Goal: Information Seeking & Learning: Learn about a topic

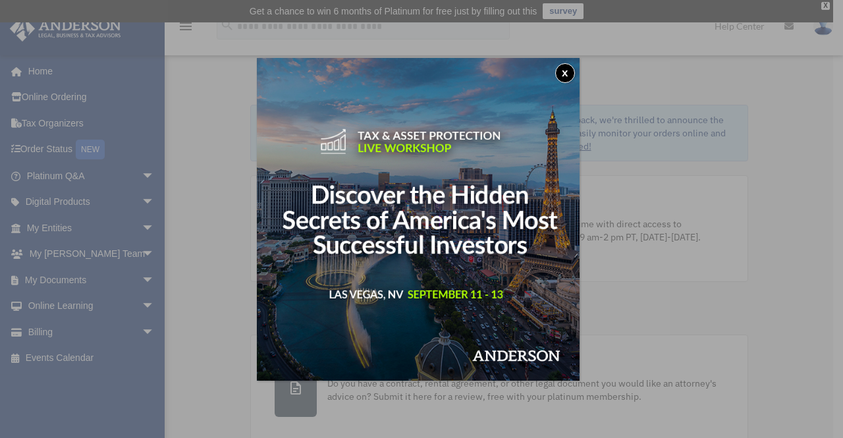
click at [563, 74] on button "x" at bounding box center [565, 73] width 20 height 20
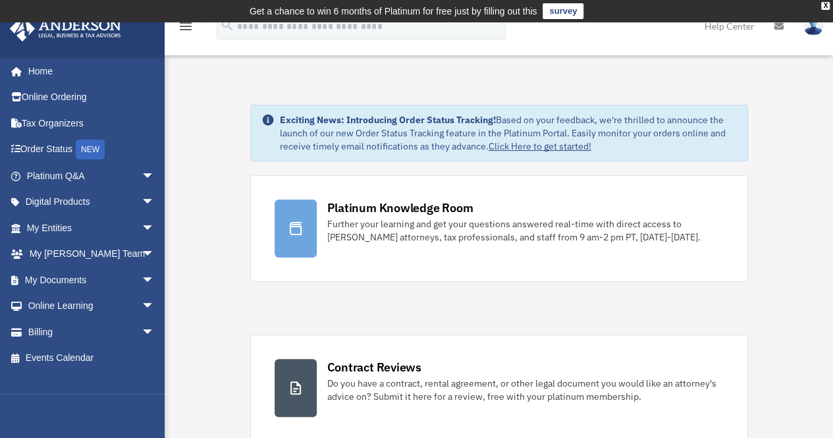
click at [142, 203] on span "arrow_drop_down" at bounding box center [155, 202] width 26 height 27
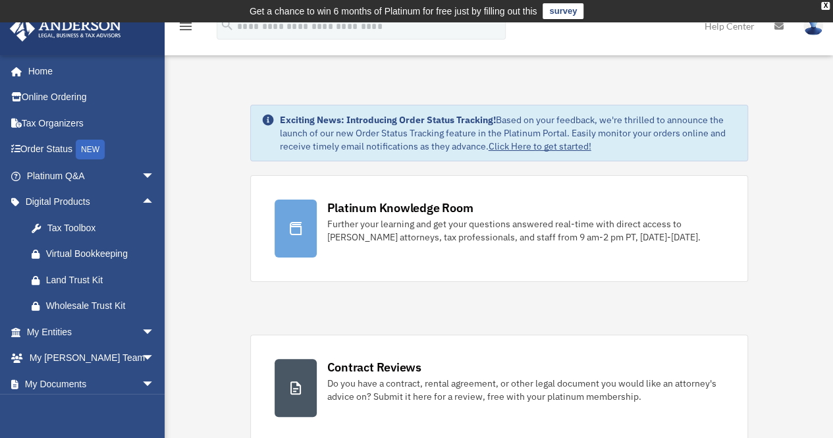
click at [100, 215] on link "Tax Toolbox" at bounding box center [96, 228] width 156 height 26
click at [92, 227] on div "Tax Toolbox" at bounding box center [102, 228] width 112 height 16
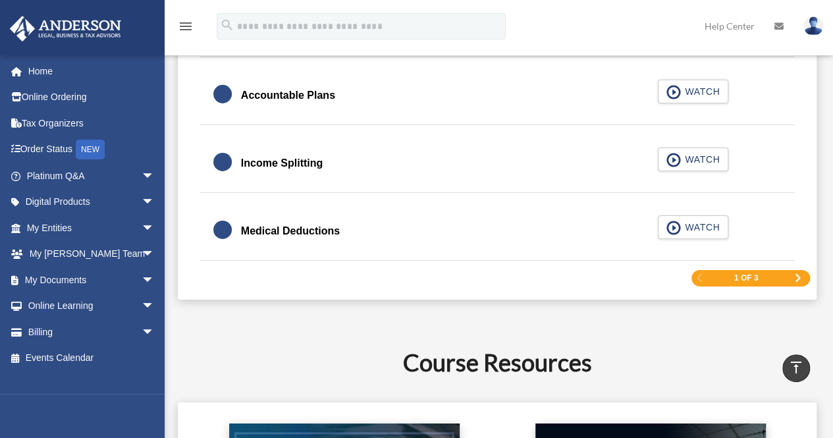
scroll to position [2184, 0]
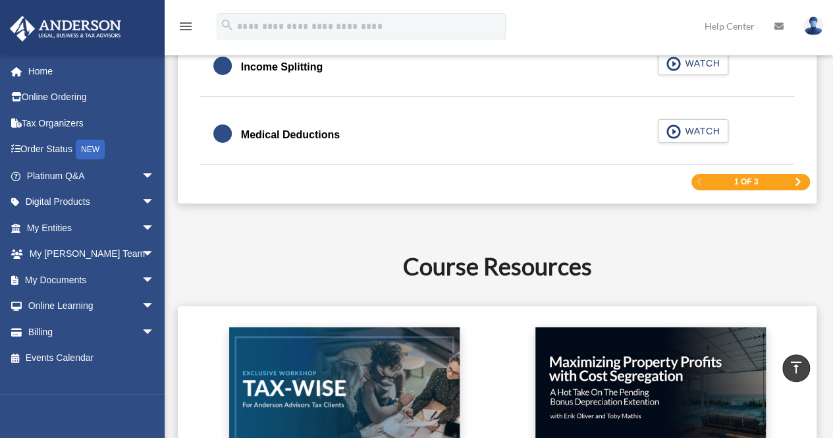
click at [796, 178] on span "Next Page" at bounding box center [798, 182] width 8 height 8
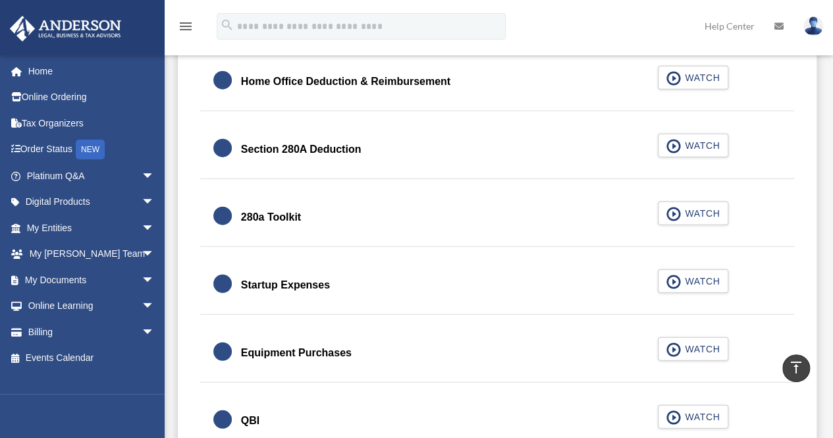
scroll to position [1631, 0]
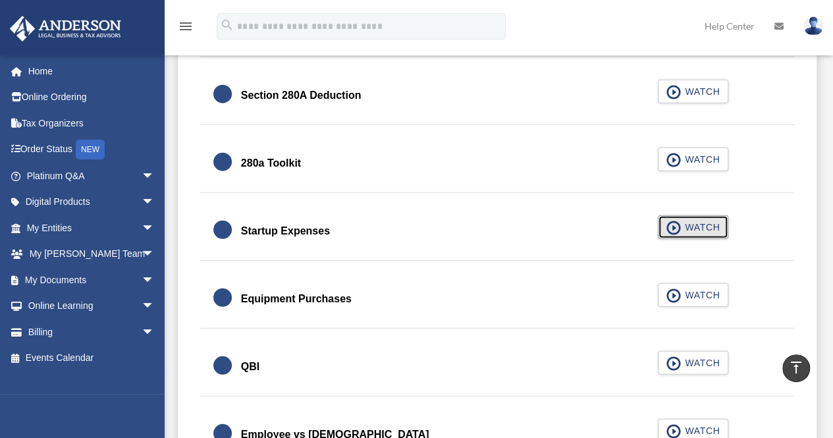
click at [690, 221] on span "WATCH" at bounding box center [700, 227] width 39 height 13
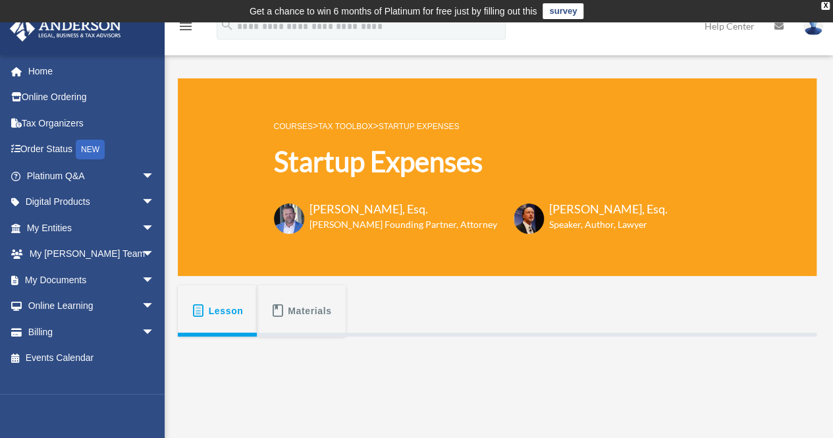
click at [225, 306] on span "Lesson" at bounding box center [226, 311] width 35 height 24
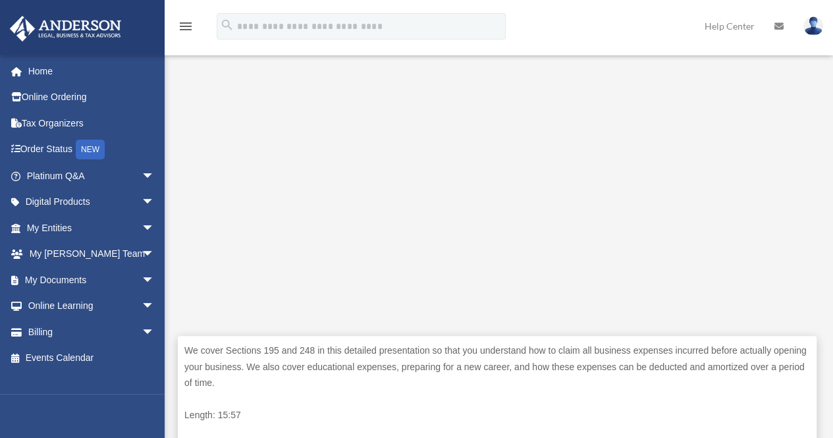
scroll to position [404, 0]
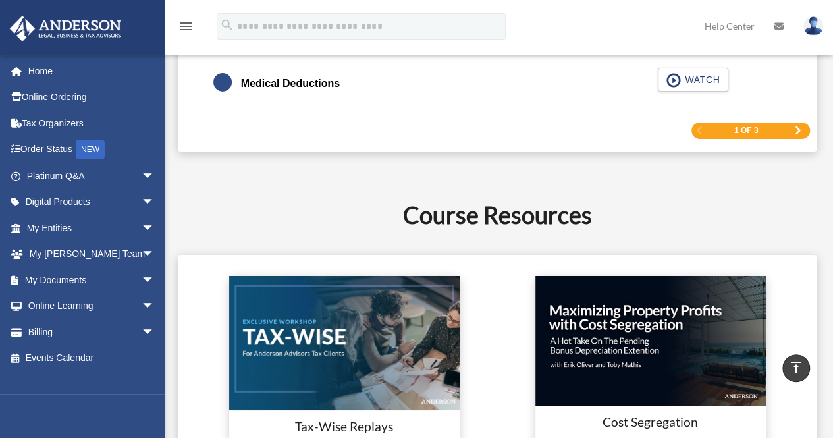
scroll to position [2242, 0]
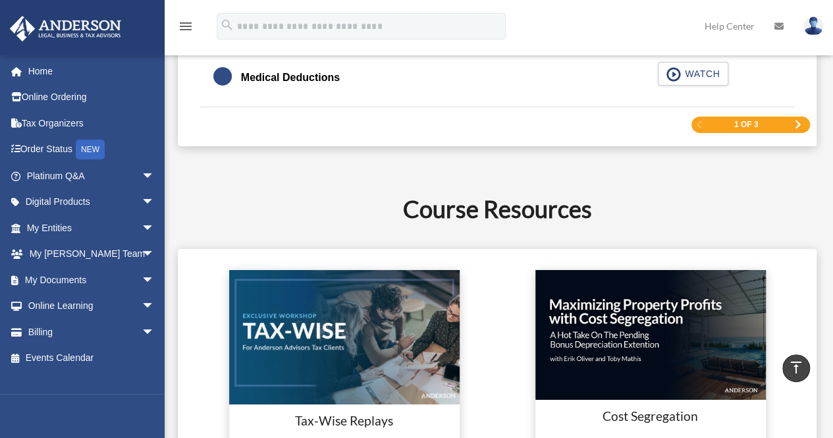
click at [799, 121] on span "Next Page" at bounding box center [798, 125] width 8 height 8
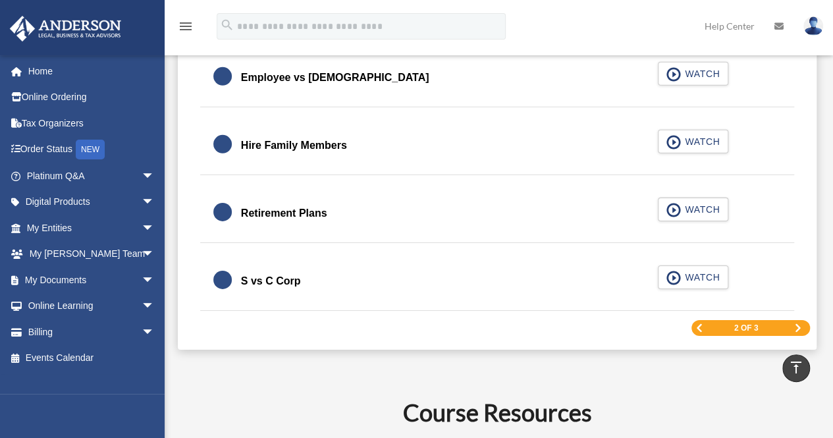
scroll to position [1993, 0]
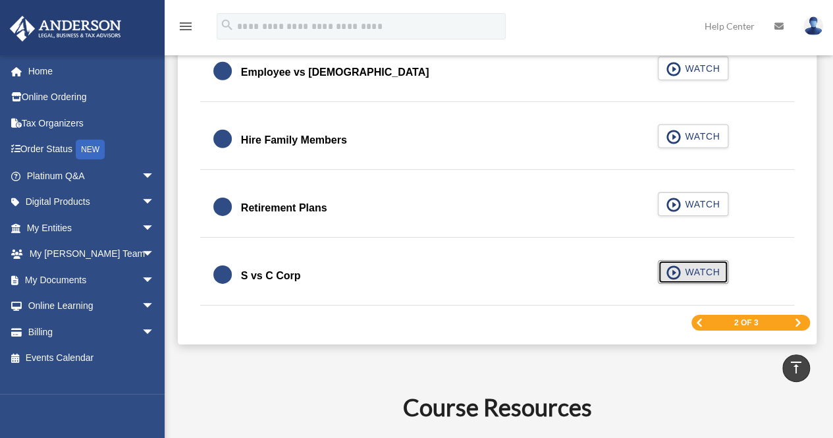
click at [699, 267] on span "WATCH" at bounding box center [700, 271] width 39 height 13
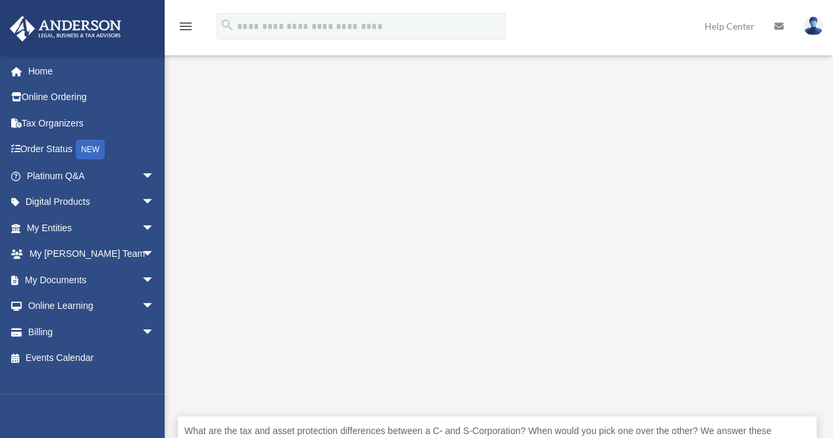
scroll to position [284, 0]
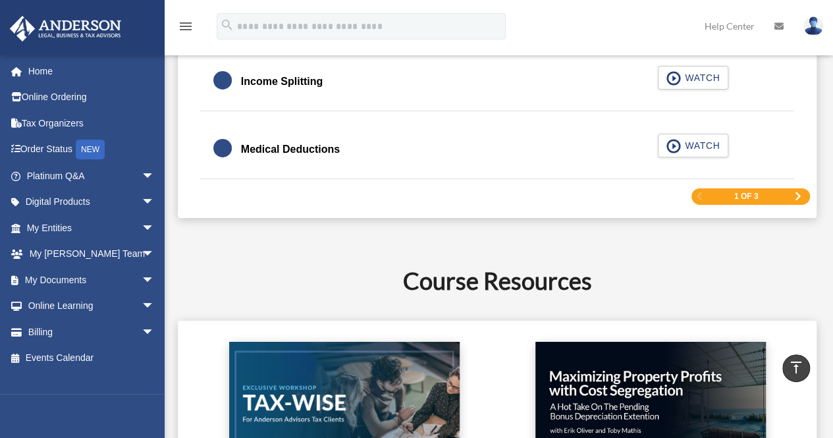
scroll to position [2171, 0]
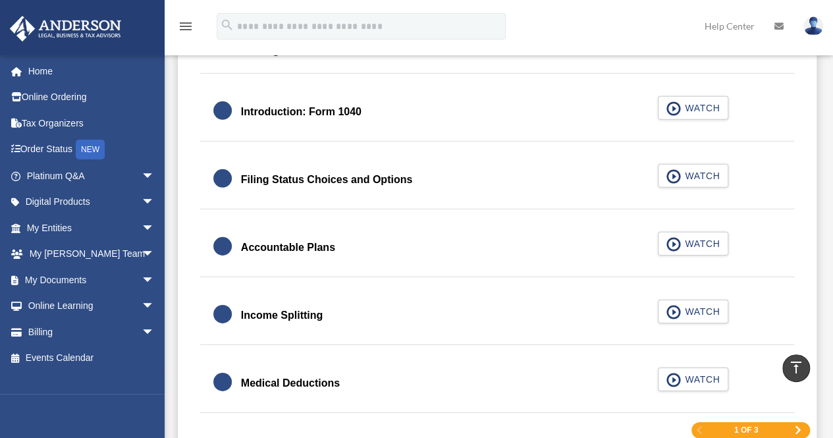
drag, startPoint x: 0, startPoint y: 0, endPoint x: 387, endPoint y: 153, distance: 415.9
click at [387, 153] on div "Filing Status Choices and Options WATCH" at bounding box center [497, 180] width 595 height 59
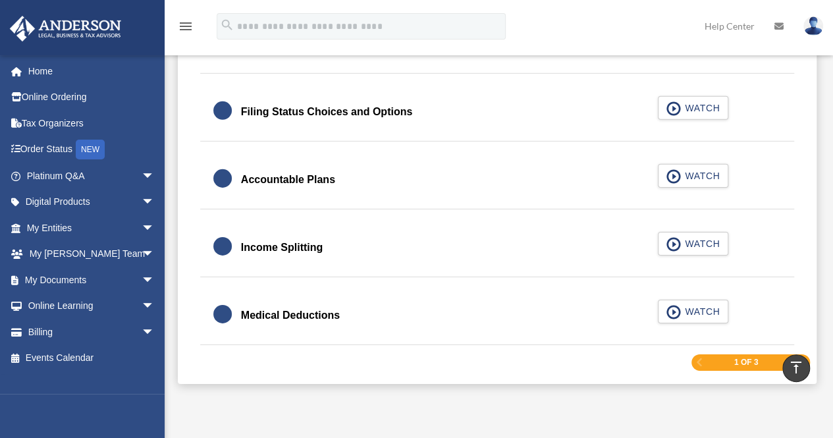
scroll to position [2026, 0]
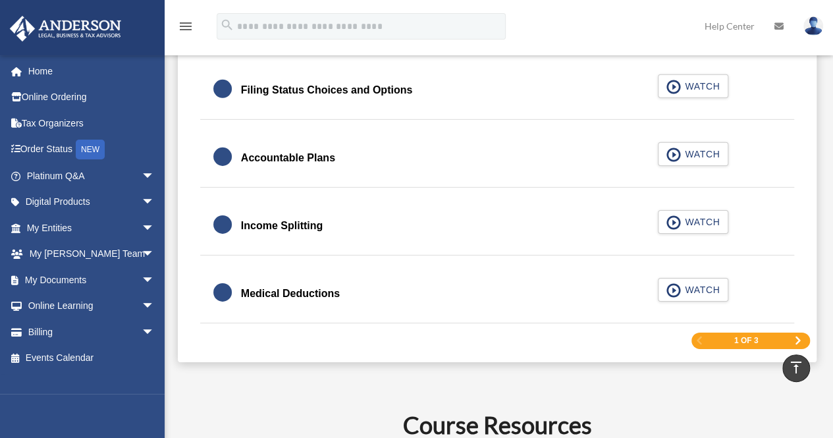
click at [794, 337] on span "Next Page" at bounding box center [798, 341] width 8 height 8
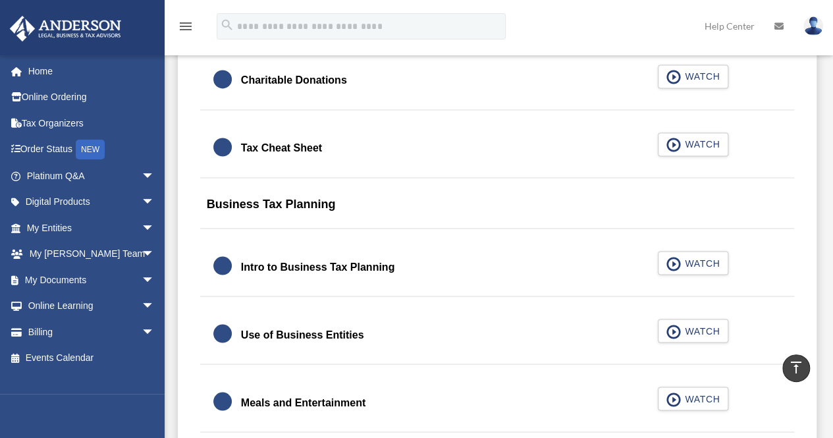
scroll to position [1056, 0]
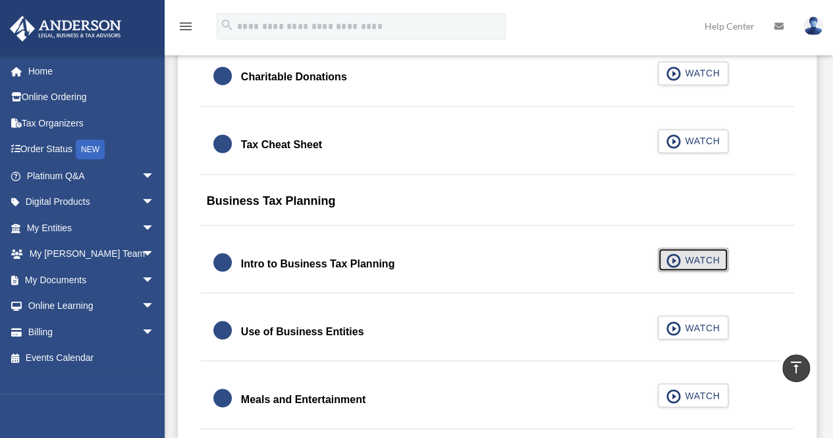
click at [683, 255] on span "WATCH" at bounding box center [700, 259] width 39 height 13
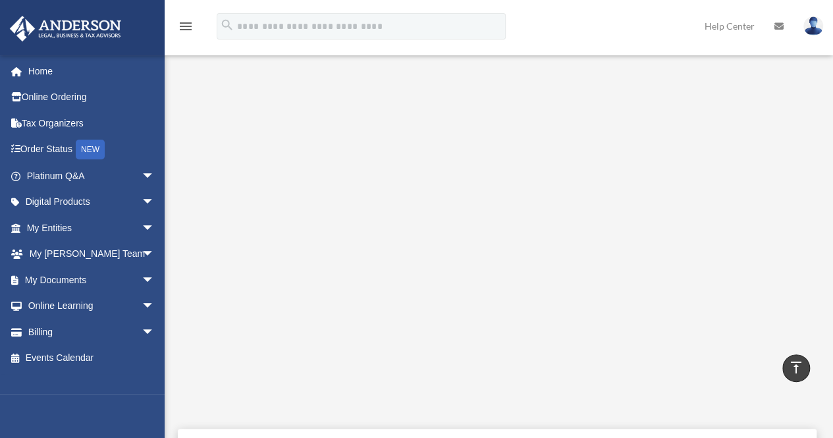
scroll to position [297, 0]
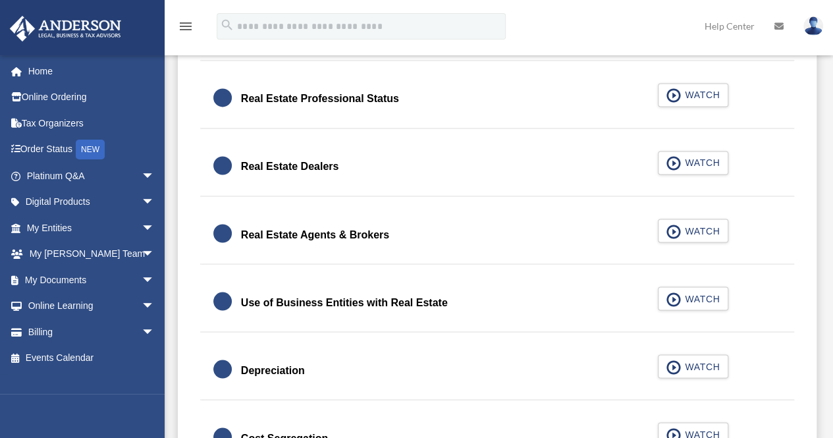
drag, startPoint x: 0, startPoint y: 0, endPoint x: 448, endPoint y: 147, distance: 471.3
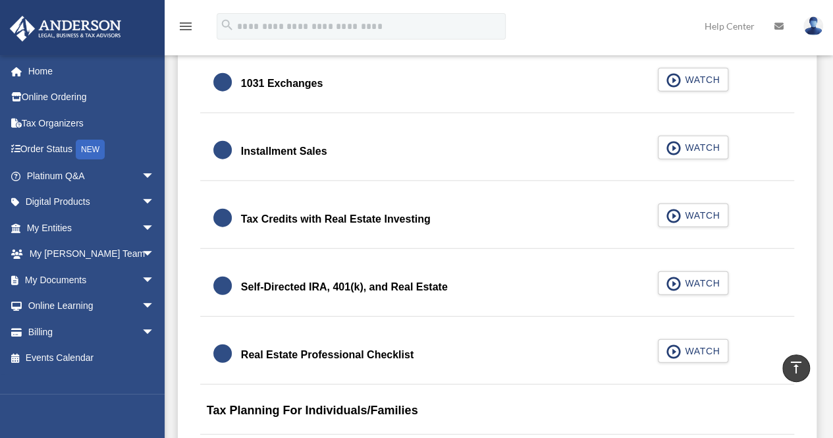
scroll to position [1577, 0]
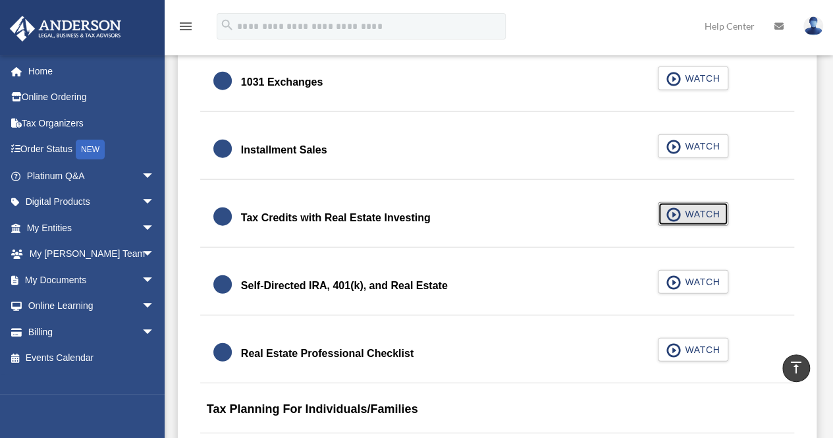
click at [678, 209] on span "button" at bounding box center [673, 214] width 15 height 14
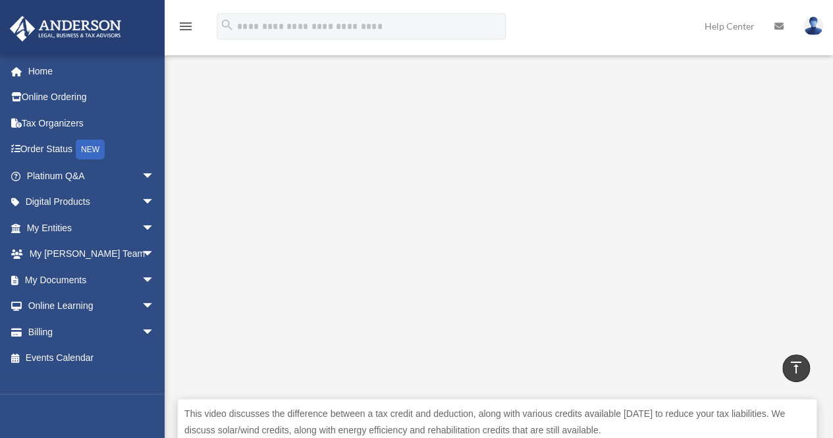
scroll to position [323, 0]
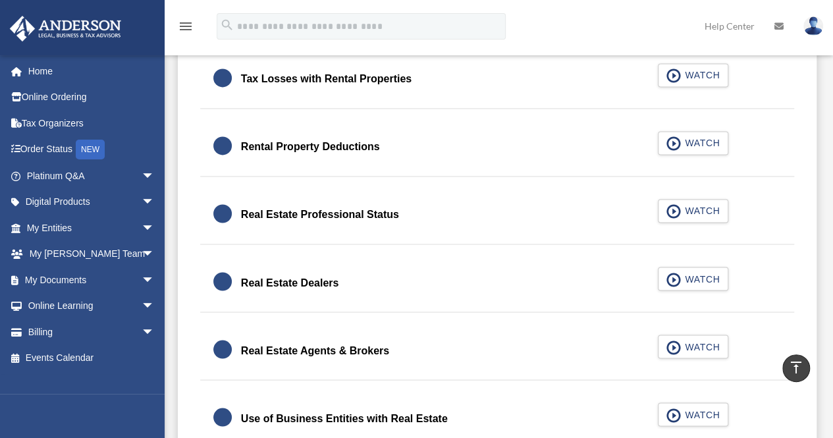
scroll to position [973, 0]
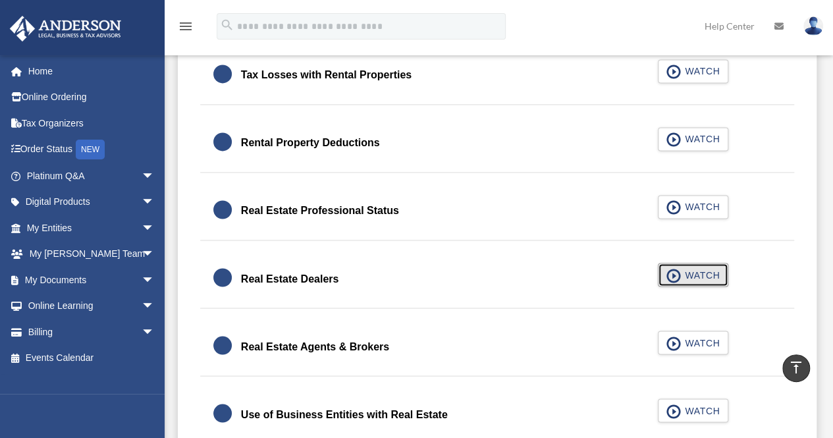
click at [691, 271] on span "WATCH" at bounding box center [700, 274] width 39 height 13
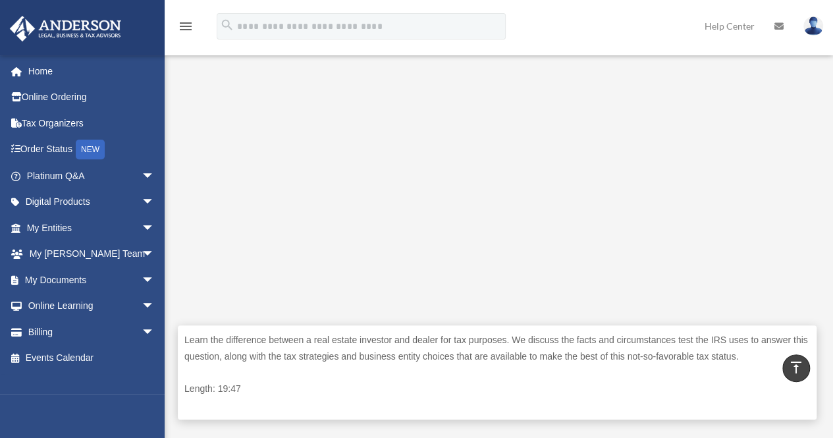
scroll to position [395, 0]
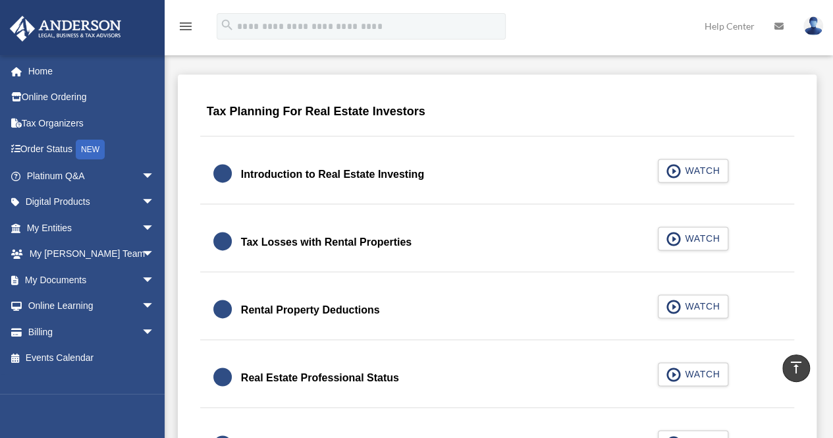
scroll to position [811, 0]
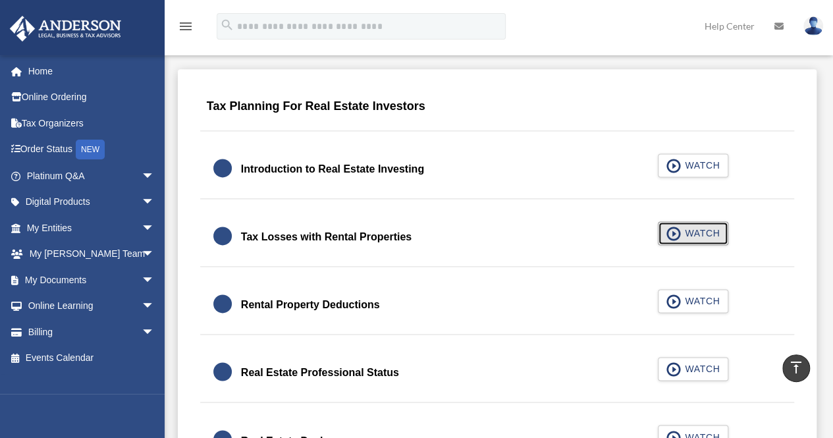
click at [694, 234] on span "WATCH" at bounding box center [700, 233] width 39 height 13
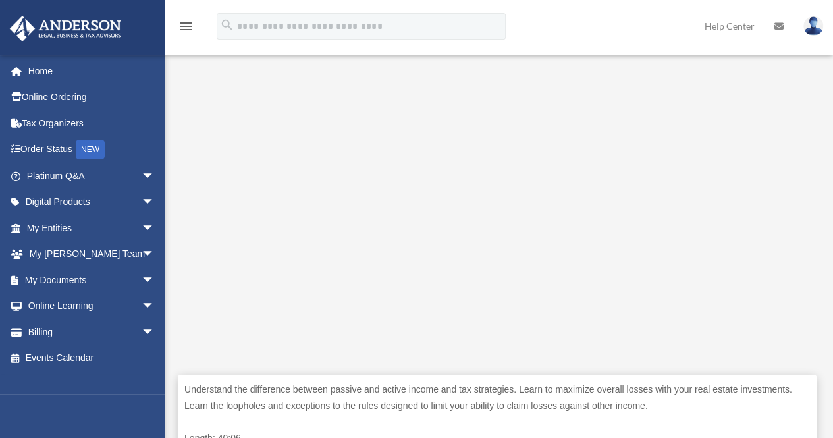
scroll to position [349, 0]
